Goal: Information Seeking & Learning: Find specific fact

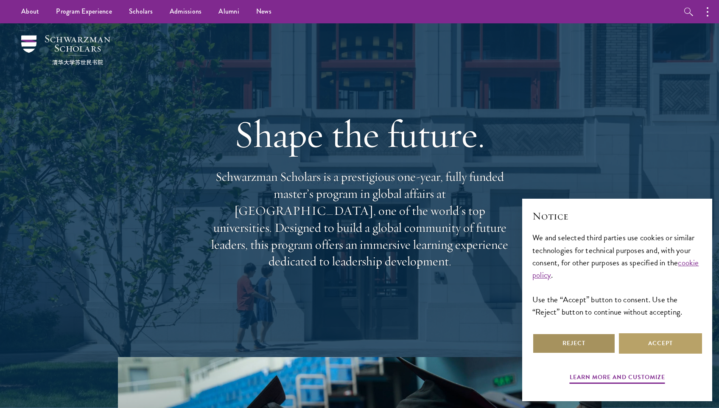
click at [551, 337] on button "Reject" at bounding box center [573, 343] width 83 height 20
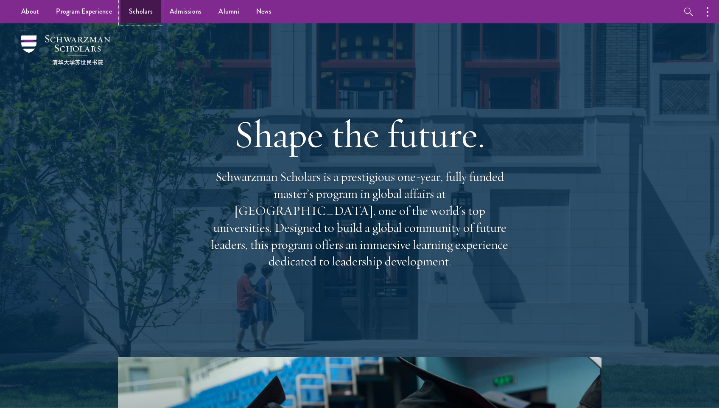
click at [145, 7] on link "Scholars" at bounding box center [140, 11] width 41 height 23
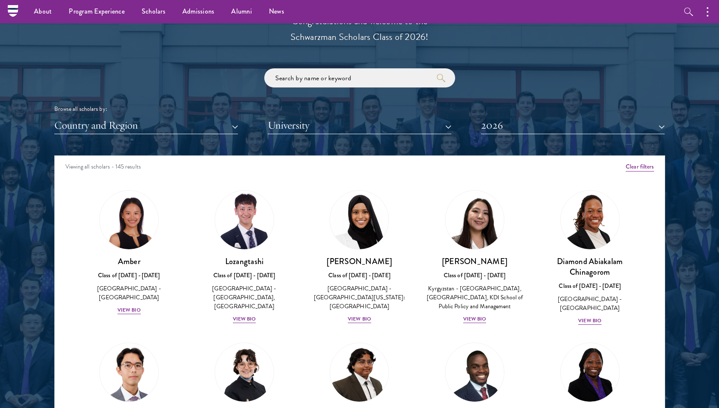
scroll to position [956, 0]
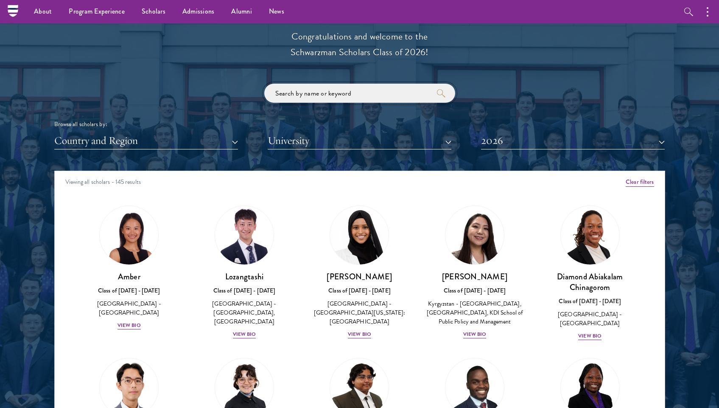
click at [305, 98] on input "search" at bounding box center [359, 93] width 191 height 19
click at [500, 137] on button "2026" at bounding box center [573, 140] width 184 height 17
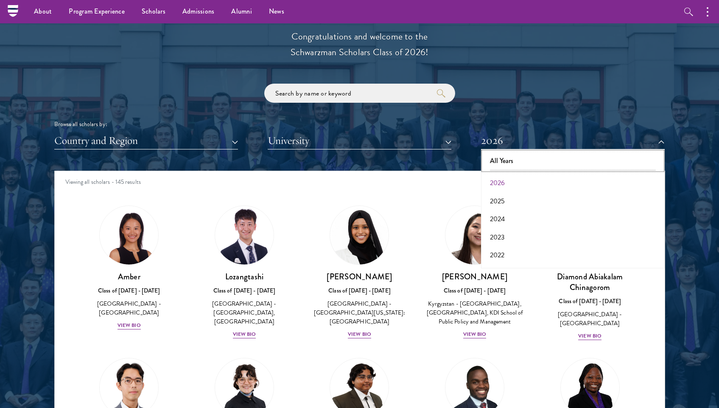
click at [501, 169] on button "All Years" at bounding box center [573, 161] width 179 height 18
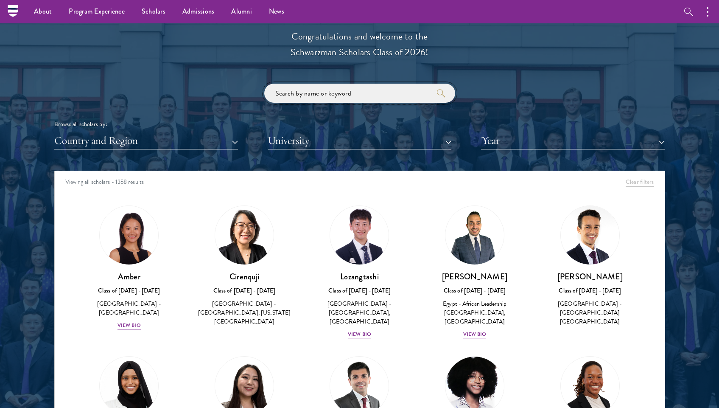
click at [333, 84] on input "search" at bounding box center [359, 93] width 191 height 19
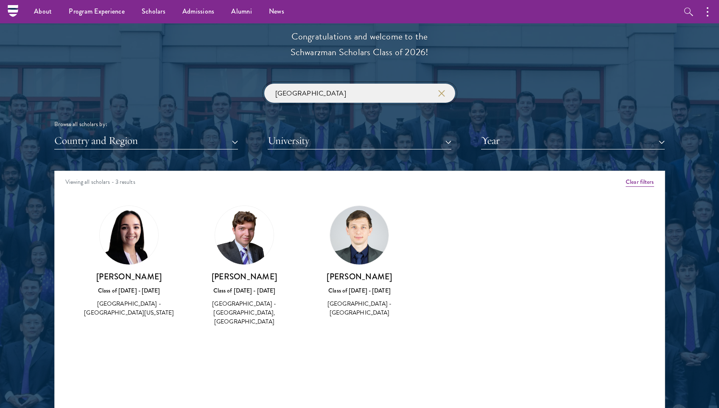
type input "[GEOGRAPHIC_DATA]"
click at [519, 134] on button "Year" at bounding box center [573, 140] width 184 height 17
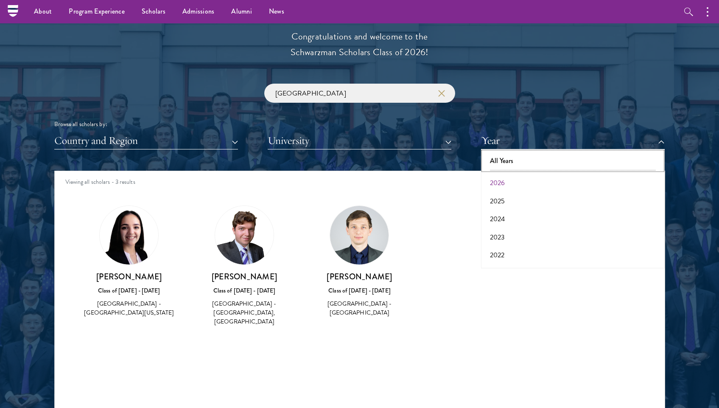
click at [499, 158] on button "All Years" at bounding box center [573, 161] width 179 height 18
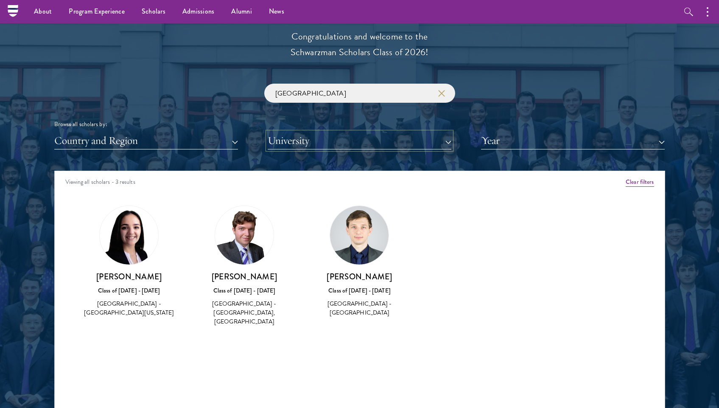
click at [362, 145] on button "University" at bounding box center [360, 140] width 184 height 17
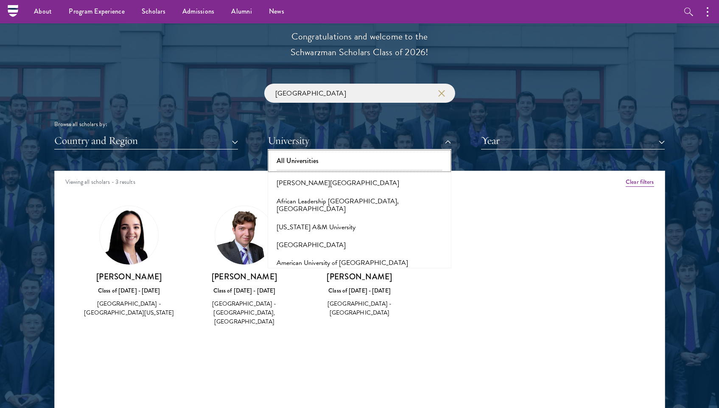
click at [331, 157] on button "All Universities" at bounding box center [359, 161] width 179 height 18
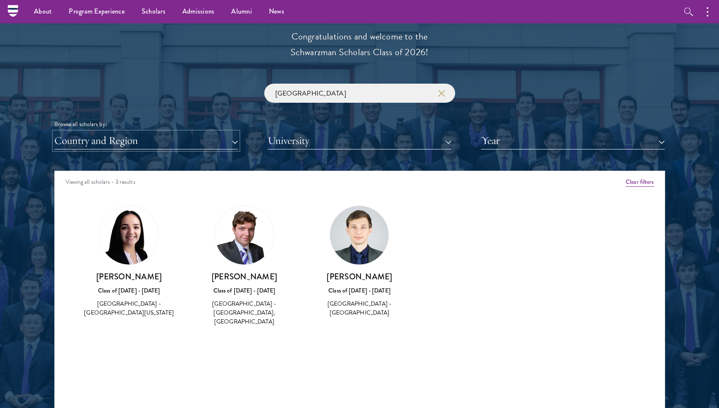
click at [233, 141] on button "Country and Region" at bounding box center [146, 140] width 184 height 17
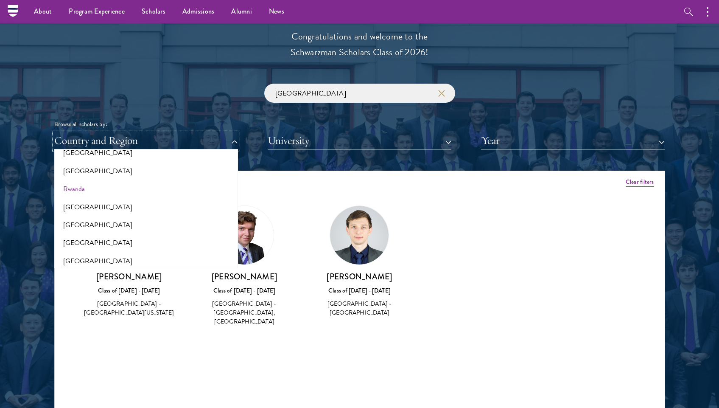
scroll to position [1335, 0]
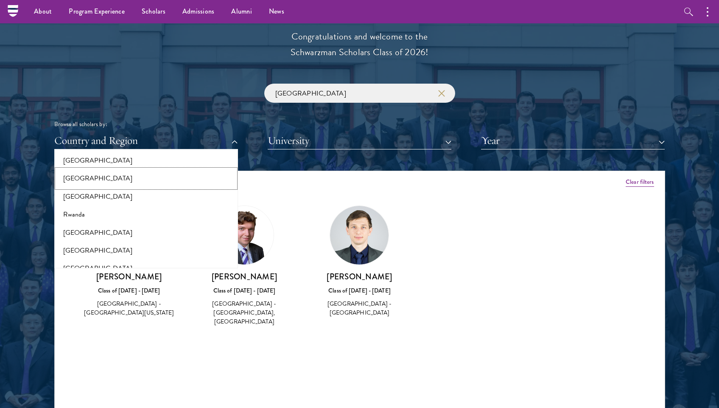
click at [82, 179] on button "[GEOGRAPHIC_DATA]" at bounding box center [146, 178] width 179 height 18
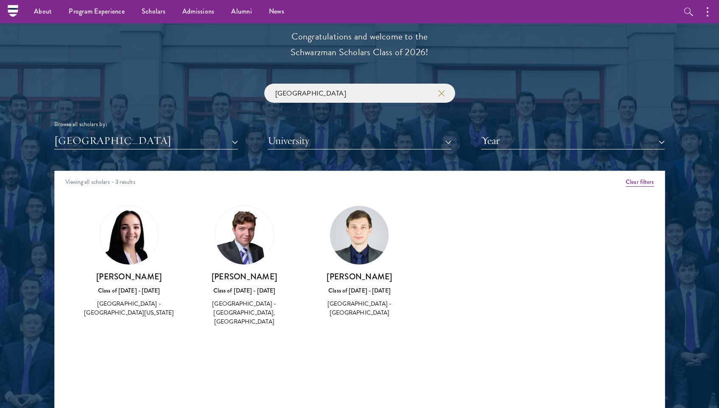
click at [134, 241] on img at bounding box center [129, 235] width 59 height 59
click at [132, 266] on div "[PERSON_NAME] Class of [DATE] - [DATE] [GEOGRAPHIC_DATA] - [GEOGRAPHIC_DATA][US…" at bounding box center [129, 261] width 98 height 112
click at [257, 297] on div "[PERSON_NAME] Class of [DATE] - [DATE] [GEOGRAPHIC_DATA] - [GEOGRAPHIC_DATA], […" at bounding box center [244, 299] width 98 height 56
click at [254, 295] on div "[PERSON_NAME] Class of [DATE] - [DATE] [GEOGRAPHIC_DATA] - [GEOGRAPHIC_DATA], […" at bounding box center [244, 299] width 98 height 56
click at [342, 279] on h3 "[PERSON_NAME]" at bounding box center [360, 276] width 98 height 11
